Goal: Find contact information: Find contact information

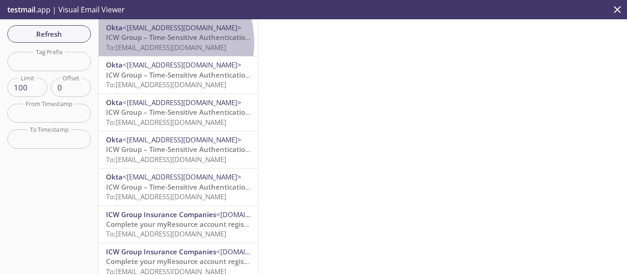
click at [160, 43] on span "To: [EMAIL_ADDRESS][DOMAIN_NAME]" at bounding box center [166, 47] width 120 height 9
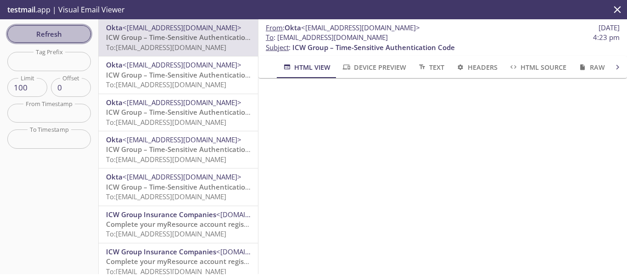
click at [65, 32] on span "Refresh" at bounding box center [49, 34] width 69 height 12
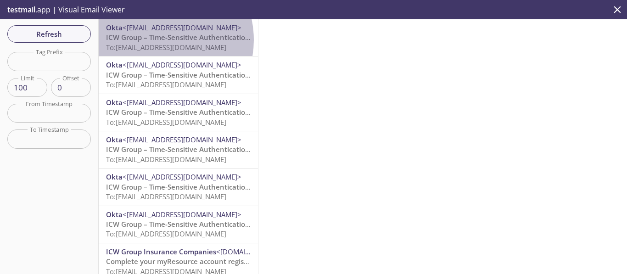
click at [156, 40] on span "ICW Group – Time-Sensitive Authentication Code" at bounding box center [187, 37] width 162 height 9
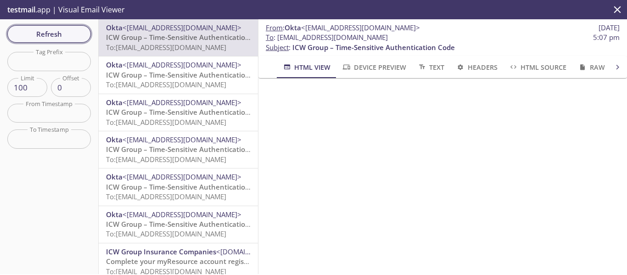
click at [82, 33] on span "Refresh" at bounding box center [49, 34] width 69 height 12
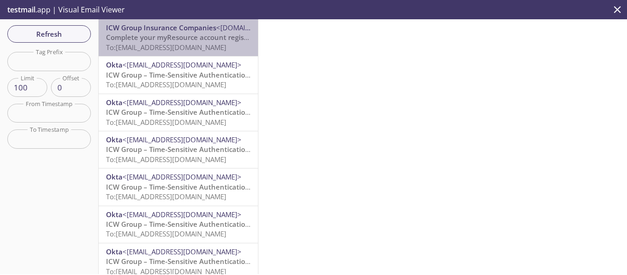
click at [195, 47] on span "To: [EMAIL_ADDRESS][DOMAIN_NAME]" at bounding box center [166, 47] width 120 height 9
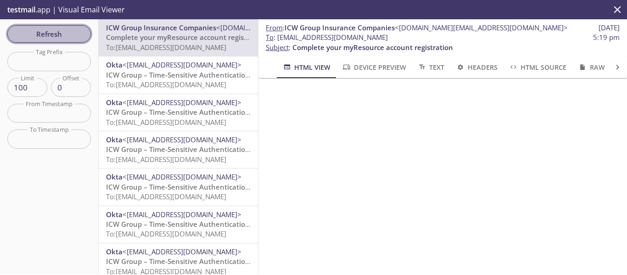
click at [61, 27] on button "Refresh" at bounding box center [49, 33] width 84 height 17
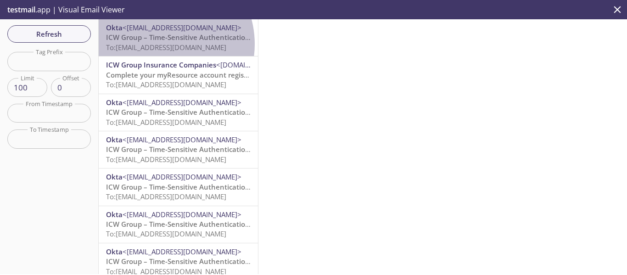
click at [158, 44] on span "To: [EMAIL_ADDRESS][DOMAIN_NAME]" at bounding box center [166, 47] width 120 height 9
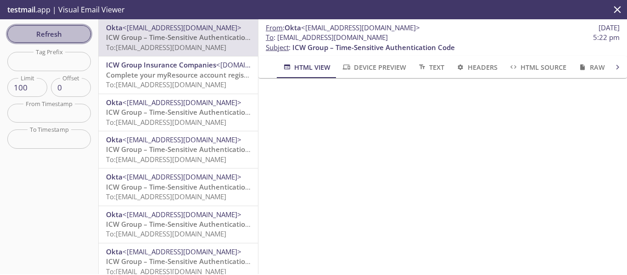
click at [60, 32] on span "Refresh" at bounding box center [49, 34] width 69 height 12
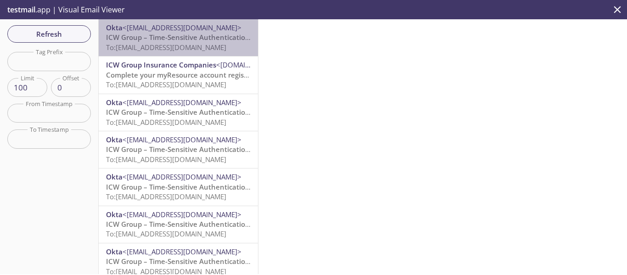
click at [184, 43] on span "To: [EMAIL_ADDRESS][DOMAIN_NAME]" at bounding box center [166, 47] width 120 height 9
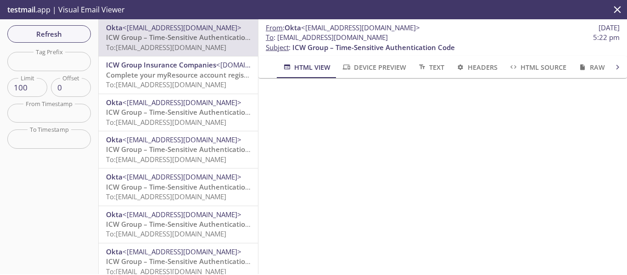
drag, startPoint x: 422, startPoint y: 38, endPoint x: 278, endPoint y: 39, distance: 143.6
click at [278, 39] on span "To : [EMAIL_ADDRESS][DOMAIN_NAME]" at bounding box center [327, 38] width 122 height 10
copy span "[EMAIL_ADDRESS][DOMAIN_NAME]"
click at [68, 39] on span "Refresh" at bounding box center [49, 34] width 69 height 12
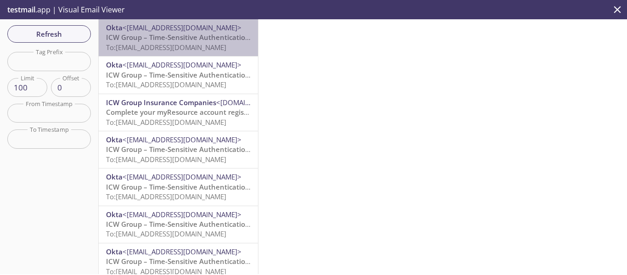
click at [180, 34] on span "ICW Group – Time-Sensitive Authentication Code" at bounding box center [187, 37] width 162 height 9
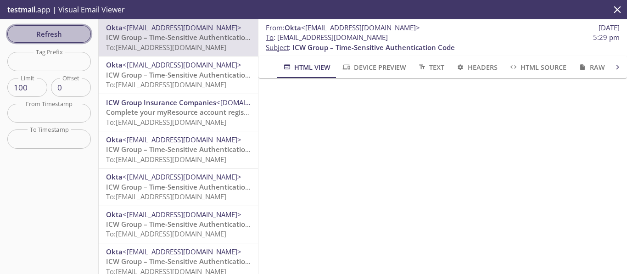
click at [67, 33] on span "Refresh" at bounding box center [49, 34] width 69 height 12
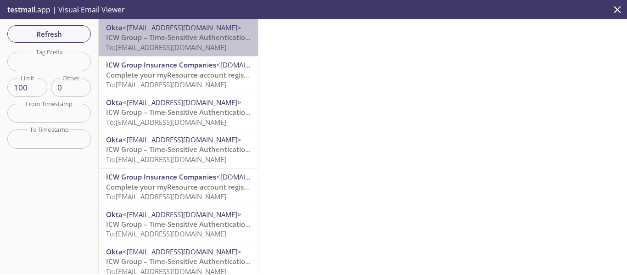
click at [193, 36] on span "ICW Group – Time-Sensitive Authentication Code" at bounding box center [187, 37] width 162 height 9
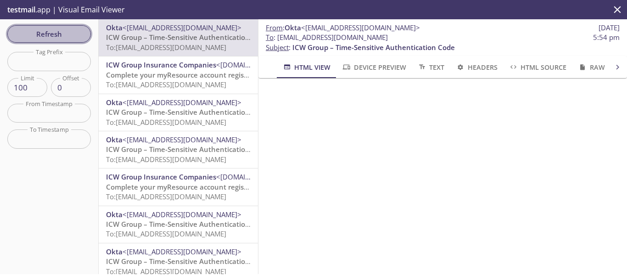
click at [60, 33] on span "Refresh" at bounding box center [49, 34] width 69 height 12
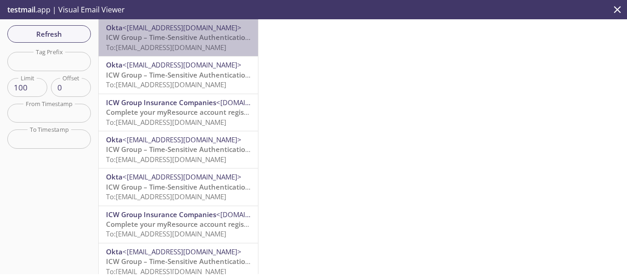
click at [207, 45] on span "To: [EMAIL_ADDRESS][DOMAIN_NAME]" at bounding box center [166, 47] width 120 height 9
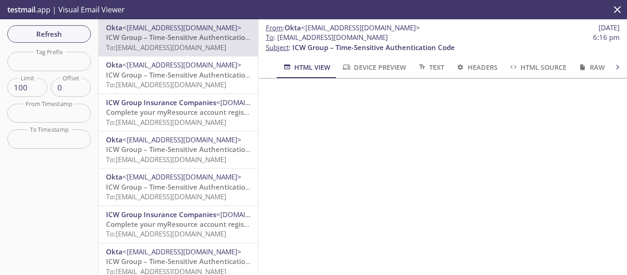
drag, startPoint x: 423, startPoint y: 39, endPoint x: 279, endPoint y: 39, distance: 144.6
click at [279, 39] on span "To : [EMAIL_ADDRESS][DOMAIN_NAME] 6:16 pm" at bounding box center [443, 38] width 354 height 10
copy span "[EMAIL_ADDRESS][DOMAIN_NAME]"
